Goal: Task Accomplishment & Management: Check status

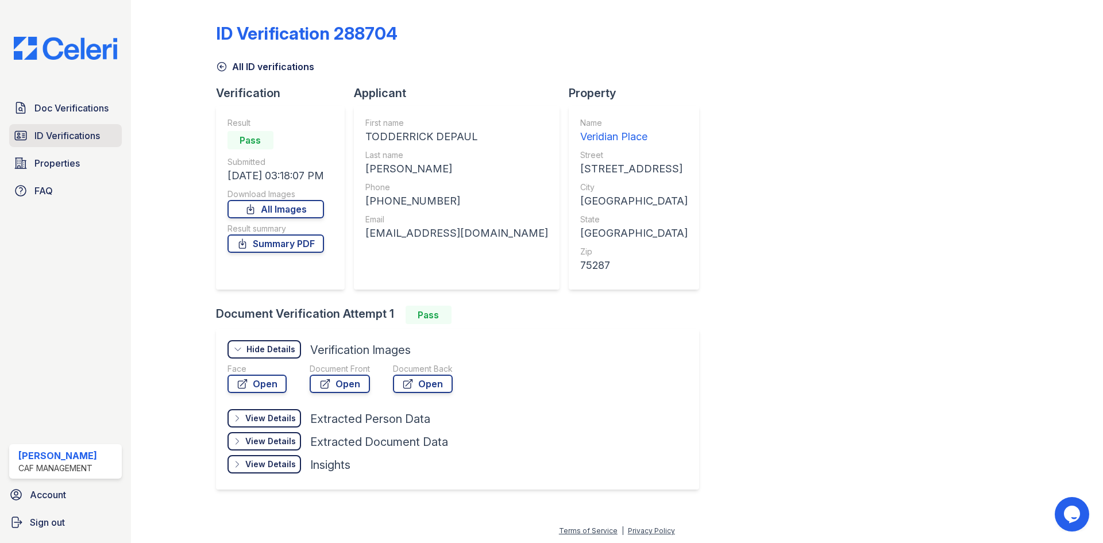
click at [58, 130] on span "ID Verifications" at bounding box center [67, 136] width 66 height 14
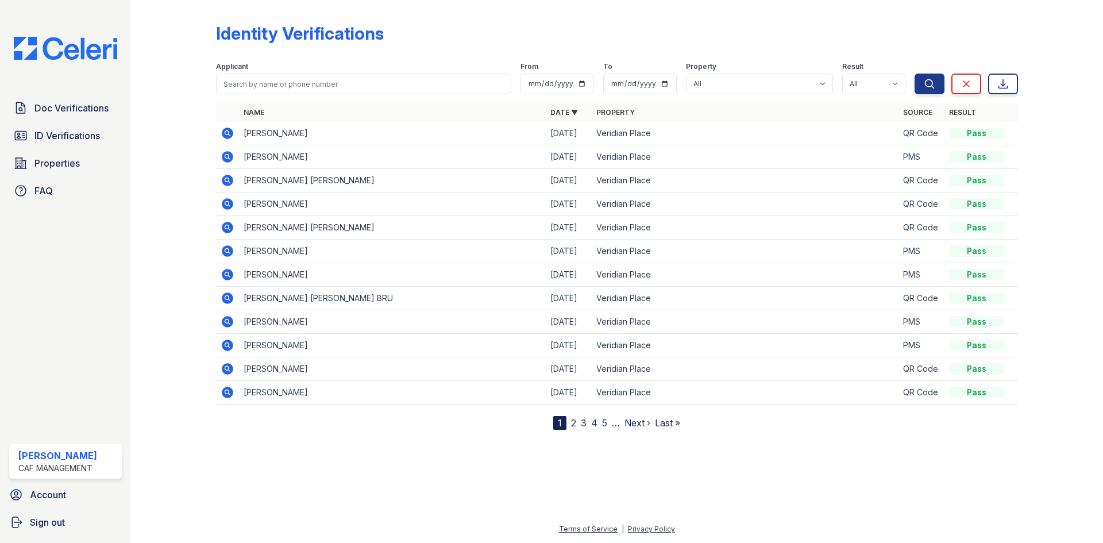
click at [223, 180] on icon at bounding box center [227, 180] width 11 height 11
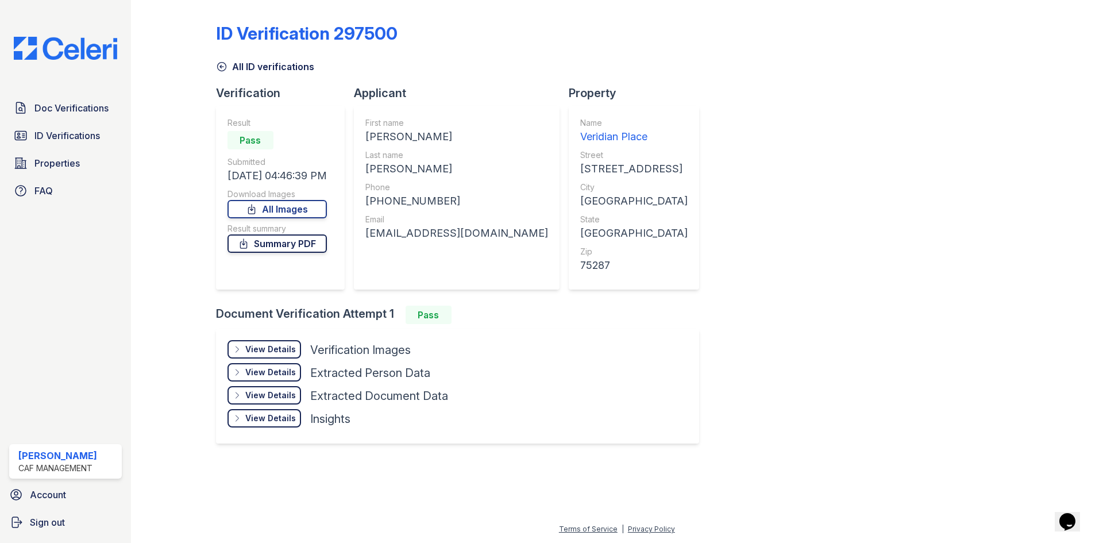
click at [266, 240] on link "Summary PDF" at bounding box center [277, 243] width 99 height 18
click at [871, 332] on div "ID Verification 297500 All ID verifications Verification Result Pass Submitted …" at bounding box center [617, 232] width 802 height 455
click at [278, 349] on div "View Details" at bounding box center [270, 349] width 51 height 11
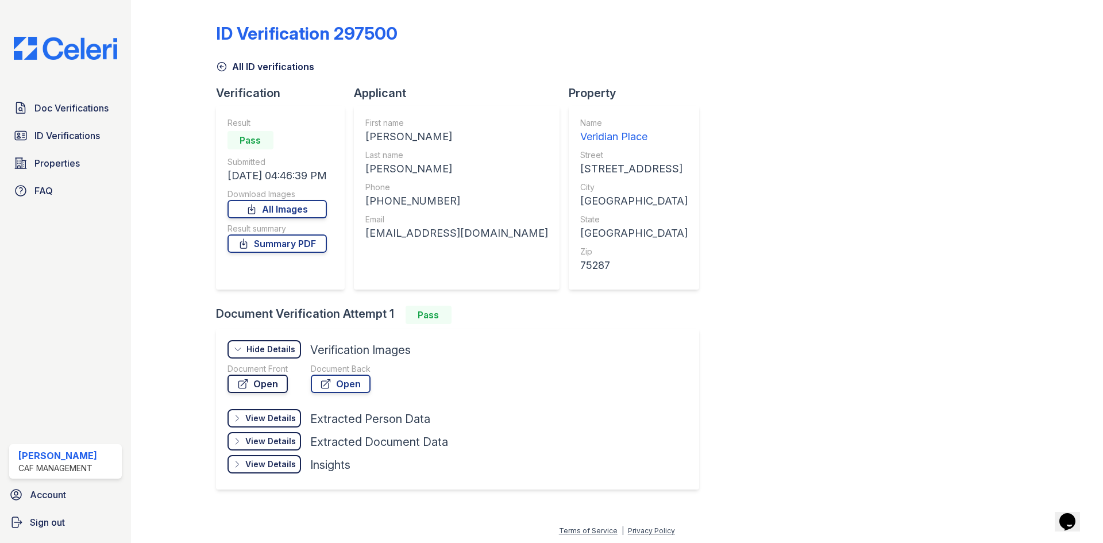
click at [274, 379] on link "Open" at bounding box center [258, 384] width 60 height 18
click at [51, 138] on span "ID Verifications" at bounding box center [67, 136] width 66 height 14
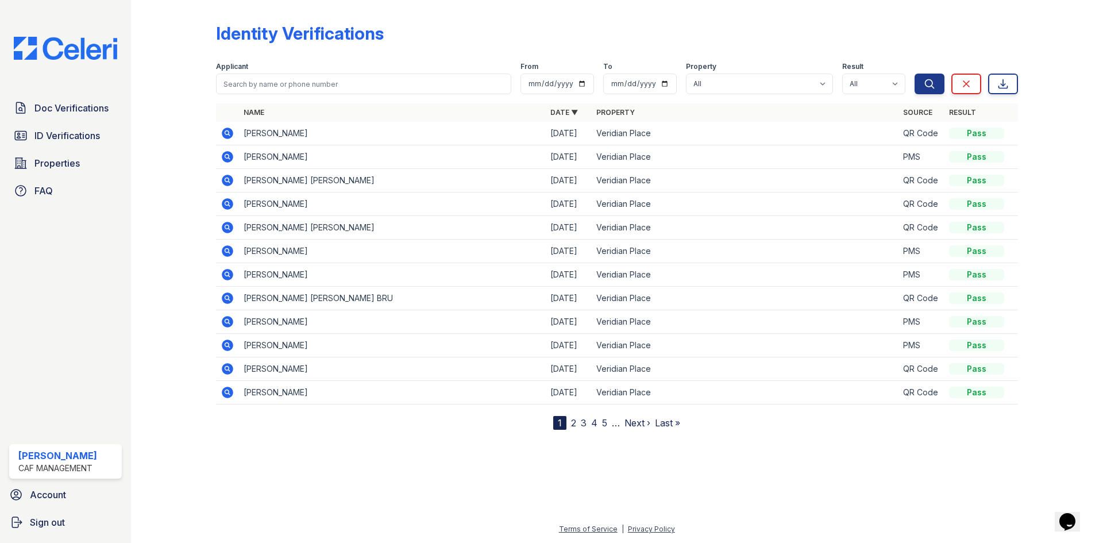
click at [302, 73] on div "Applicant" at bounding box center [363, 67] width 295 height 11
click at [297, 84] on input "search" at bounding box center [363, 84] width 295 height 21
type input "naiya"
click at [915, 74] on button "Search" at bounding box center [930, 84] width 30 height 21
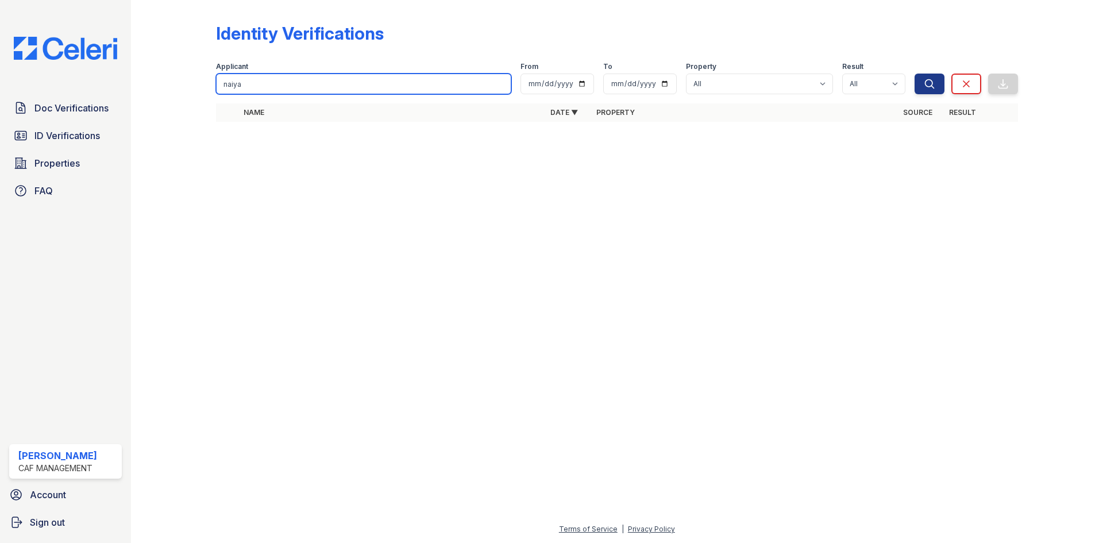
click at [297, 84] on input "naiya" at bounding box center [363, 84] width 295 height 21
type input "niaya"
click at [915, 74] on button "Search" at bounding box center [930, 84] width 30 height 21
click at [75, 122] on div "Doc Verifications ID Verifications Properties FAQ" at bounding box center [66, 150] width 122 height 106
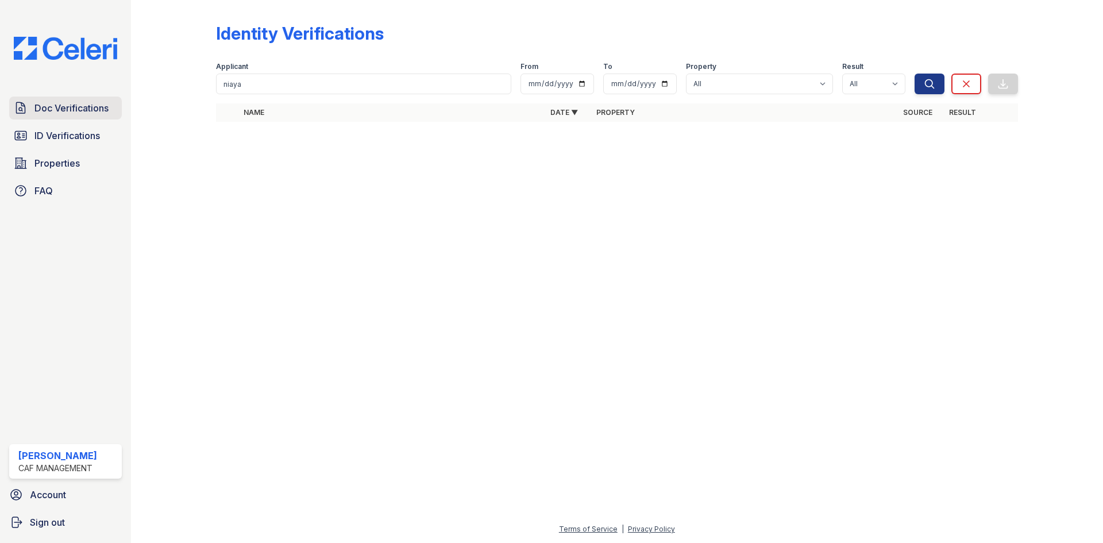
click at [76, 114] on span "Doc Verifications" at bounding box center [71, 108] width 74 height 14
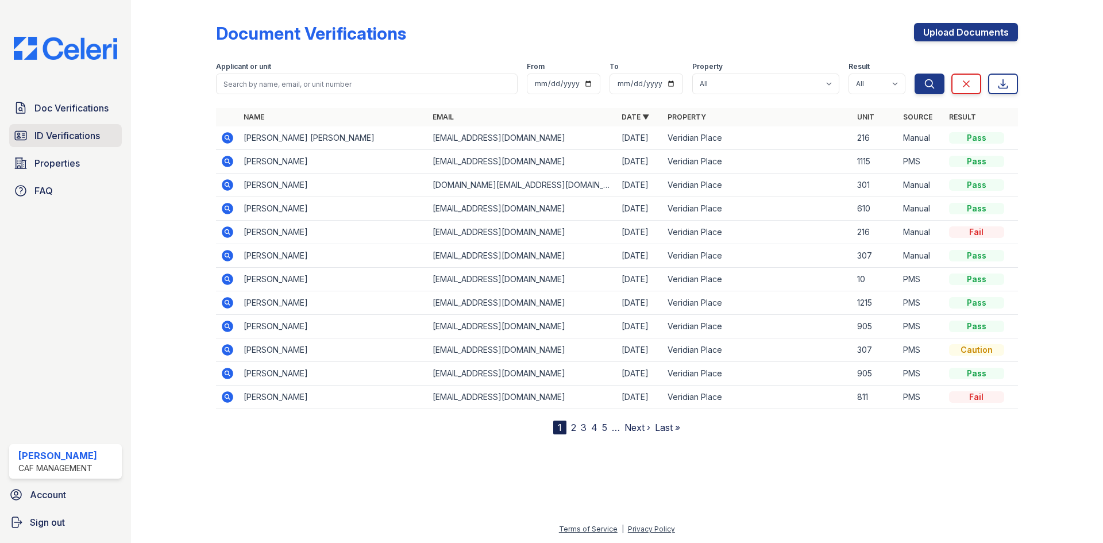
click at [71, 129] on span "ID Verifications" at bounding box center [67, 136] width 66 height 14
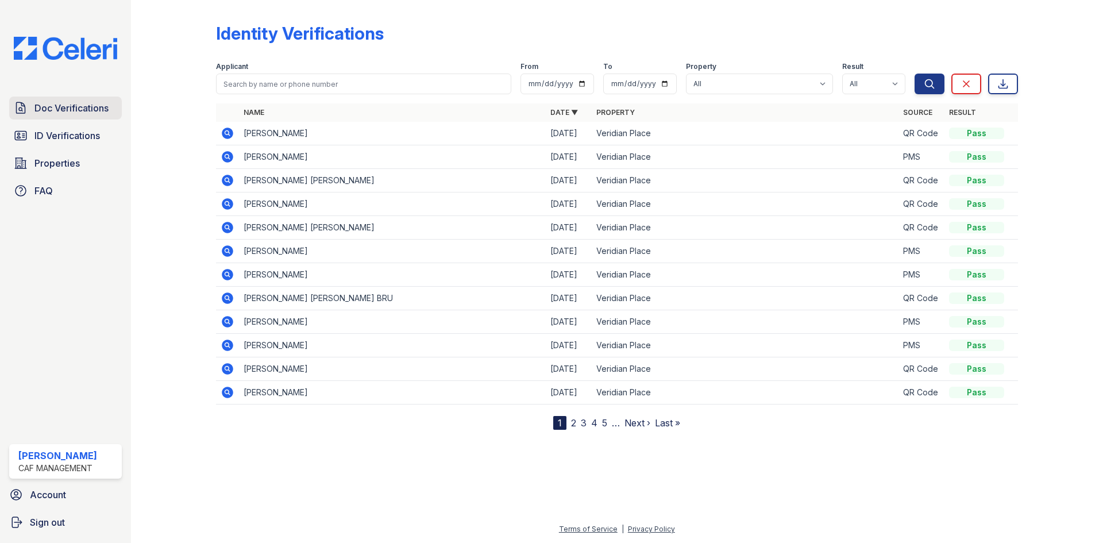
click at [73, 111] on span "Doc Verifications" at bounding box center [71, 108] width 74 height 14
